Goal: Submit feedback/report problem

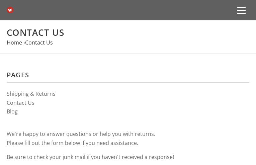
type input "UQtPZgSI"
type input "evajiwiqu609@gmail.com"
type input "jWUMeVPpSQ"
type input "9687819469"
type input "NbOwjecEmpczlDP"
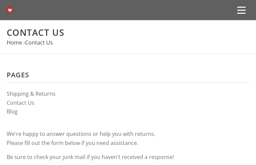
type input "OLvFaWvVROZ"
type input "OVqNizLkjtLj"
type input "evajiwiqu609@gmail.com"
type input "koJpXMCizZUG"
type input "3447044693"
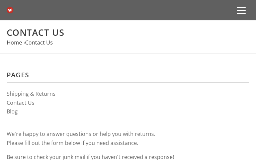
type input "eixStOyGqmKdCz"
type input "DmKQLmHg"
